Goal: Navigation & Orientation: Understand site structure

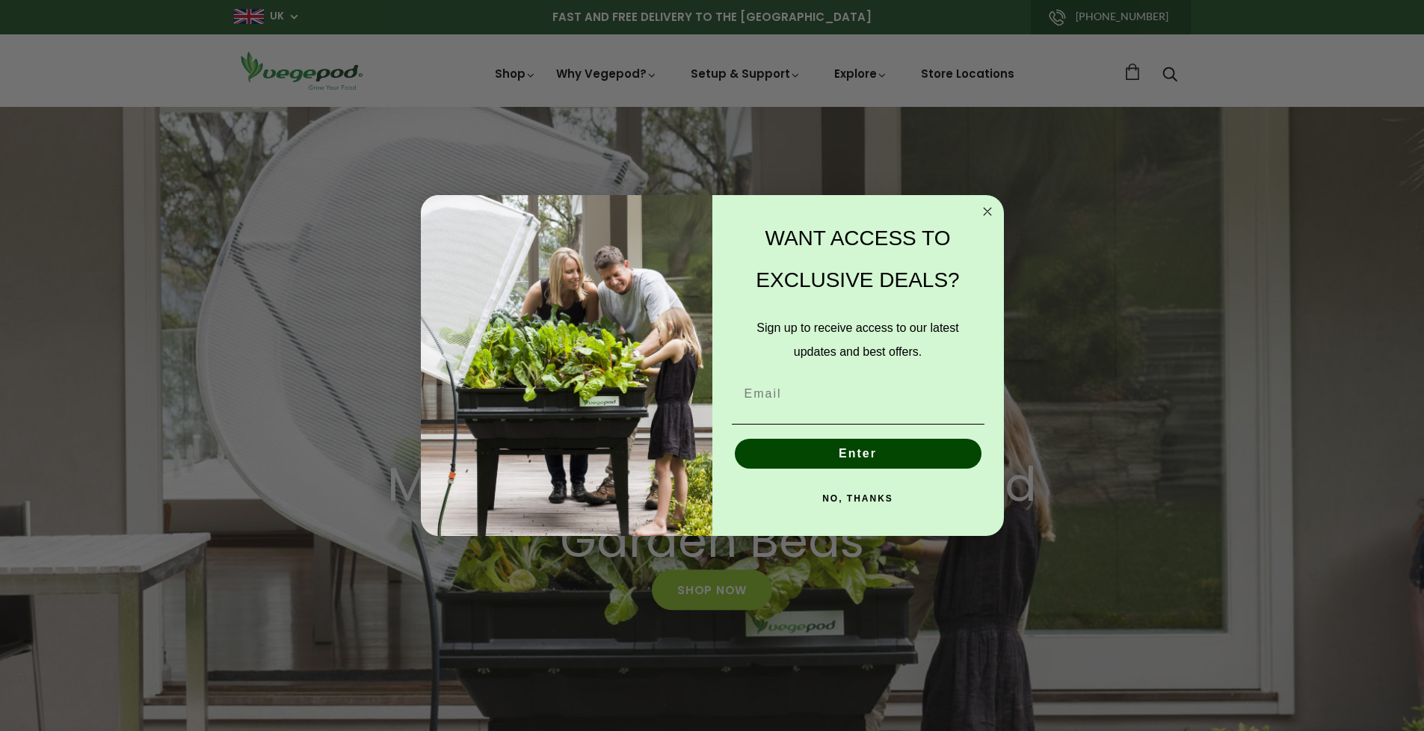
scroll to position [0, 1031]
